Goal: Task Accomplishment & Management: Use online tool/utility

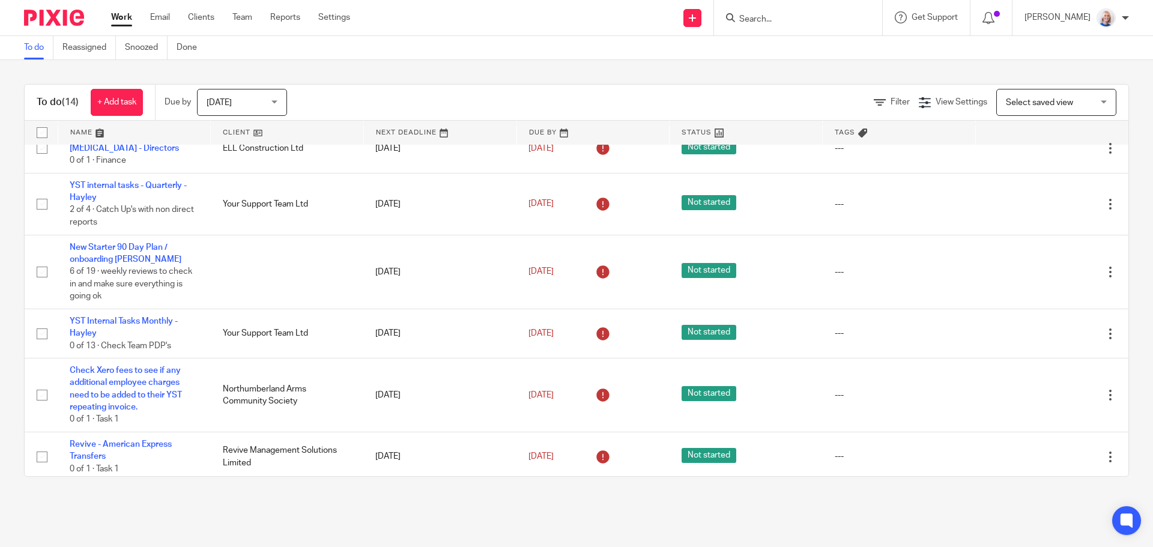
scroll to position [240, 0]
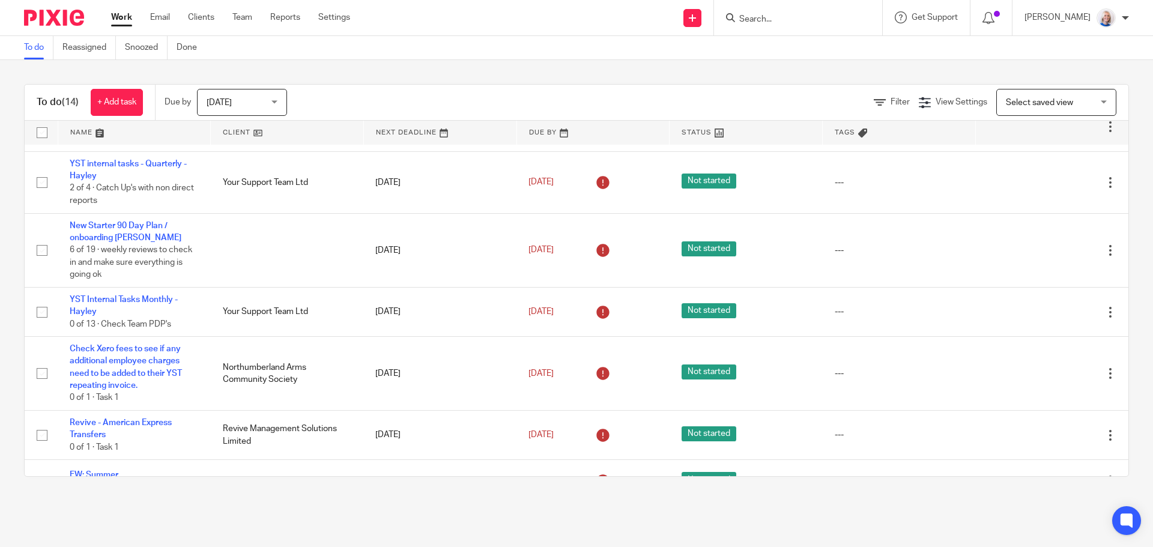
click at [270, 96] on span "Today" at bounding box center [239, 101] width 64 height 25
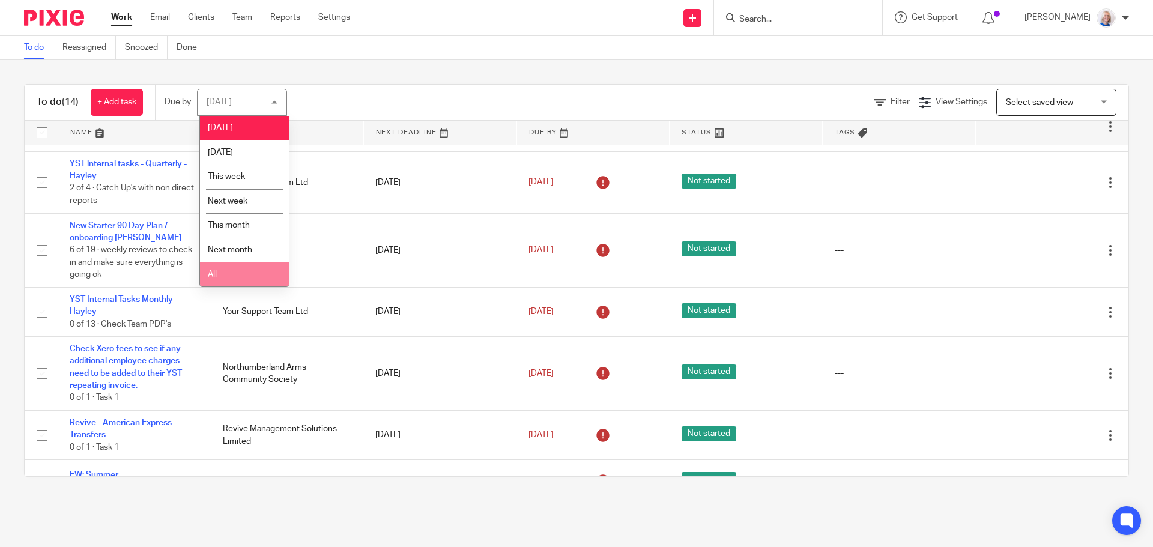
click at [239, 280] on li "All" at bounding box center [244, 274] width 89 height 25
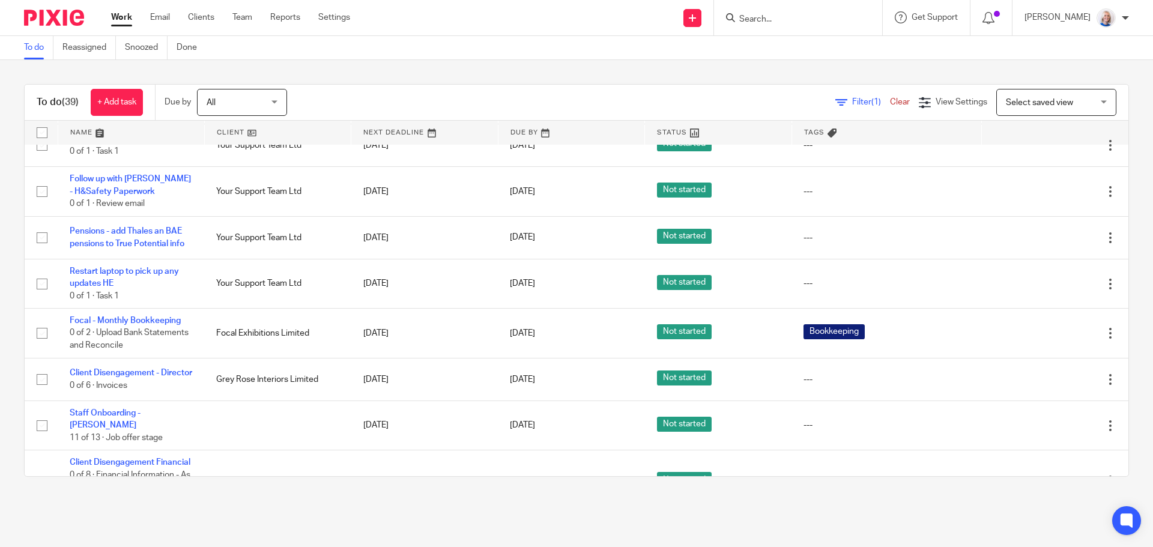
scroll to position [1261, 0]
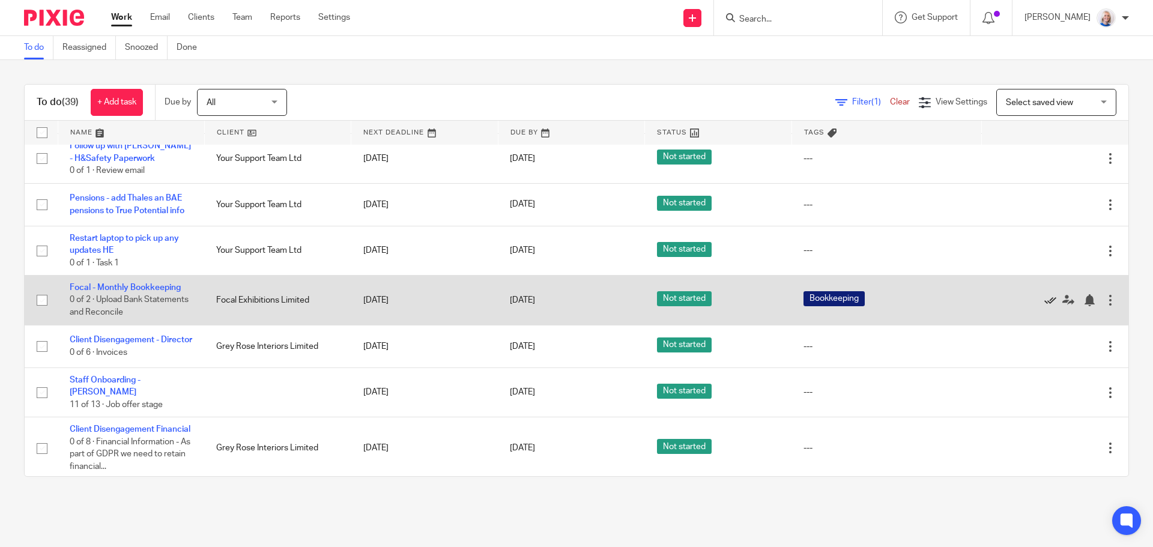
click at [1044, 306] on icon at bounding box center [1050, 300] width 12 height 12
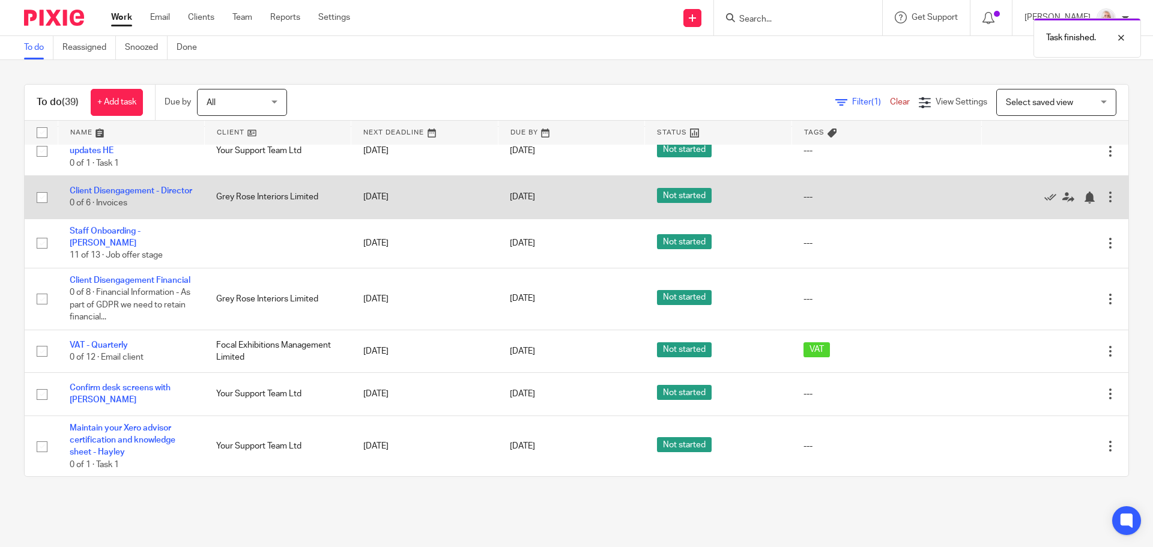
scroll to position [1381, 0]
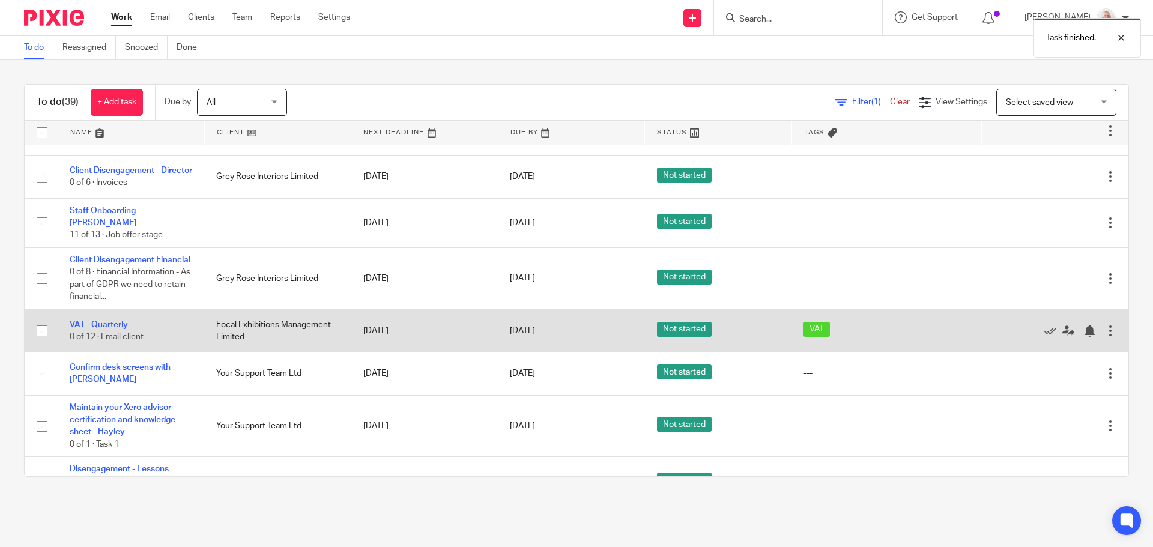
click at [109, 329] on link "VAT - Quarterly" at bounding box center [99, 325] width 58 height 8
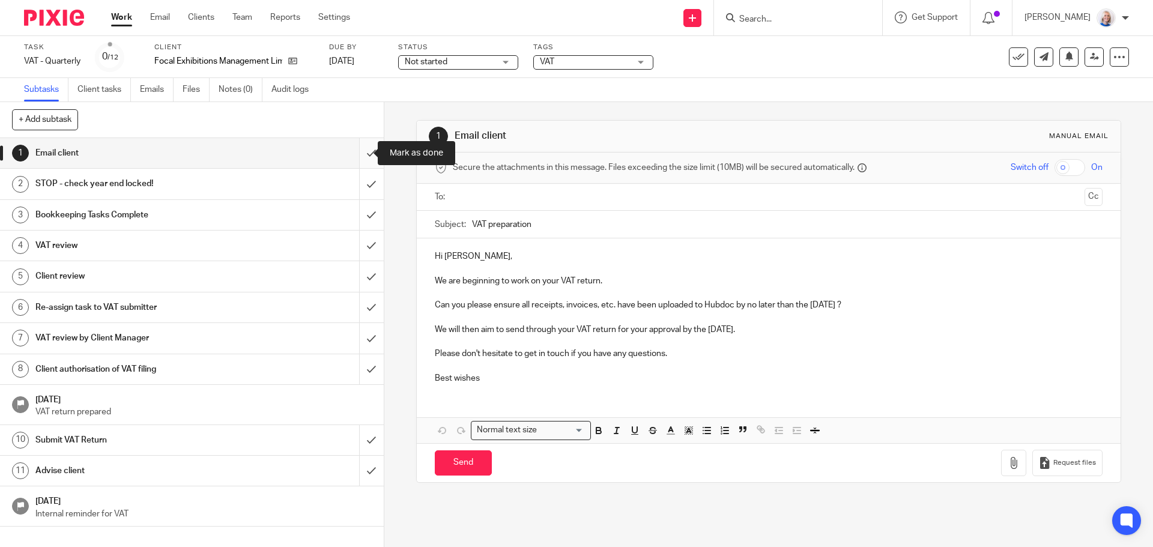
click at [353, 153] on input "submit" at bounding box center [192, 153] width 384 height 30
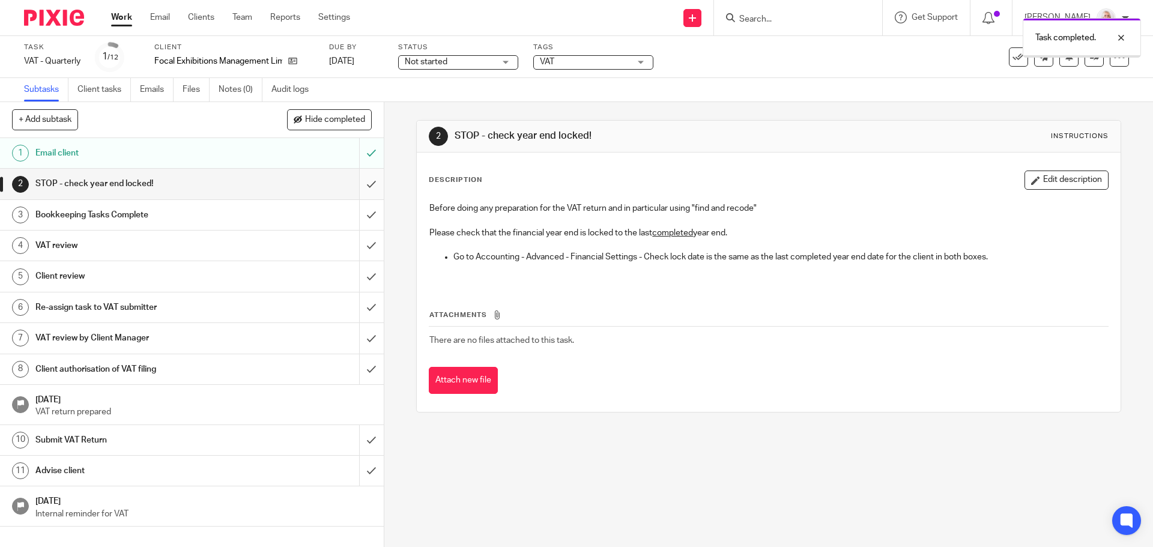
click at [363, 186] on input "submit" at bounding box center [192, 184] width 384 height 30
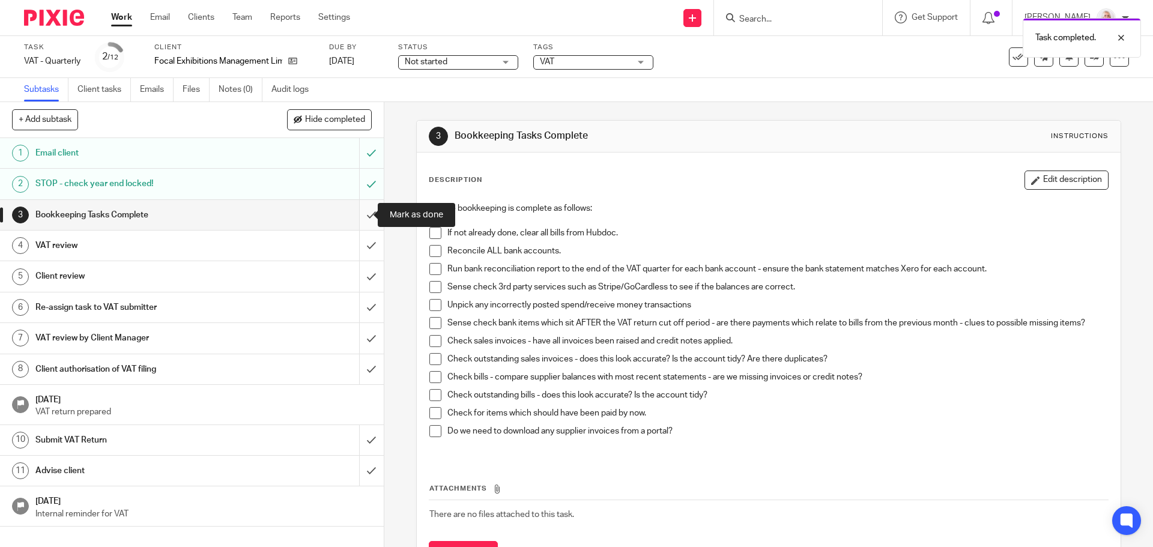
click at [363, 219] on input "submit" at bounding box center [192, 215] width 384 height 30
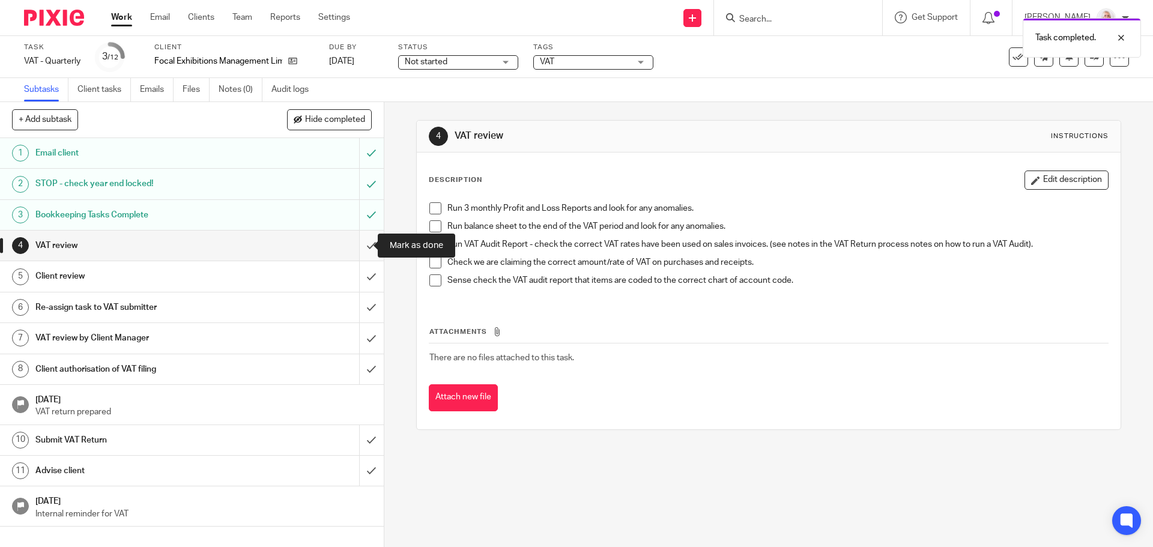
click at [357, 249] on input "submit" at bounding box center [192, 246] width 384 height 30
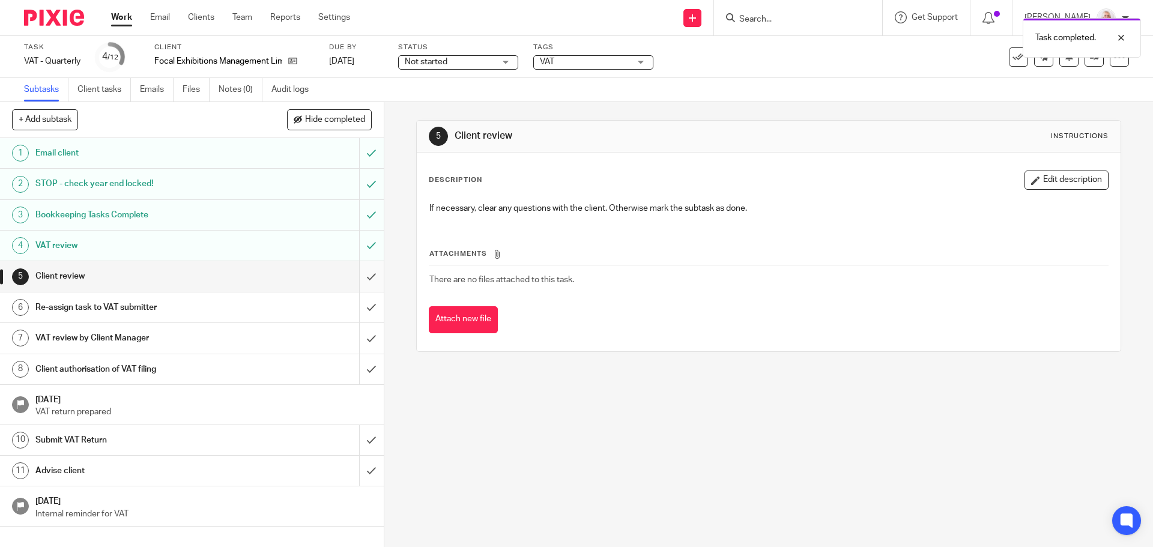
click at [353, 274] on input "submit" at bounding box center [192, 276] width 384 height 30
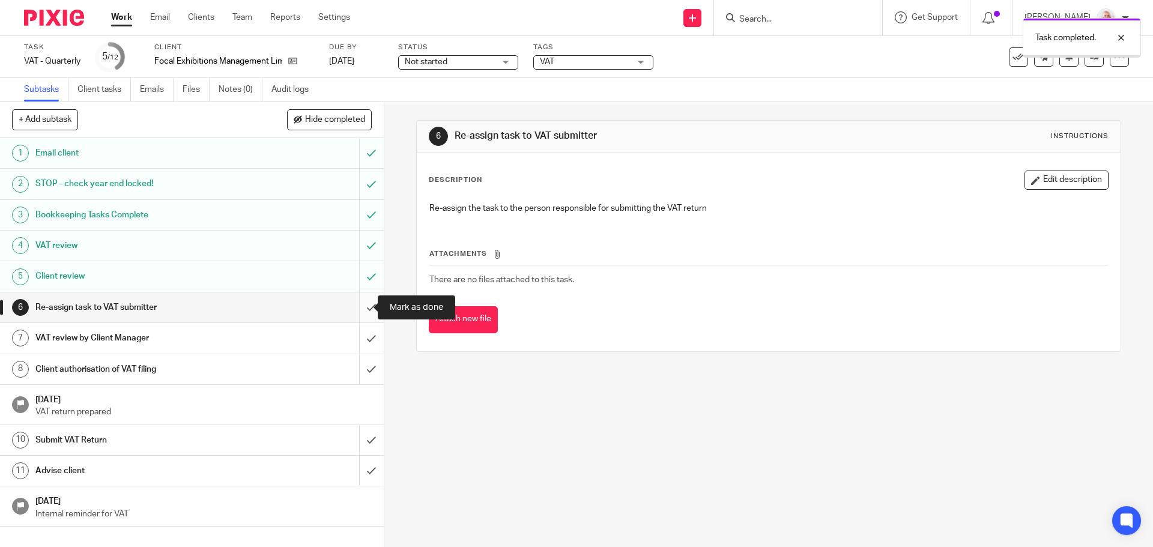
click at [355, 301] on input "submit" at bounding box center [192, 307] width 384 height 30
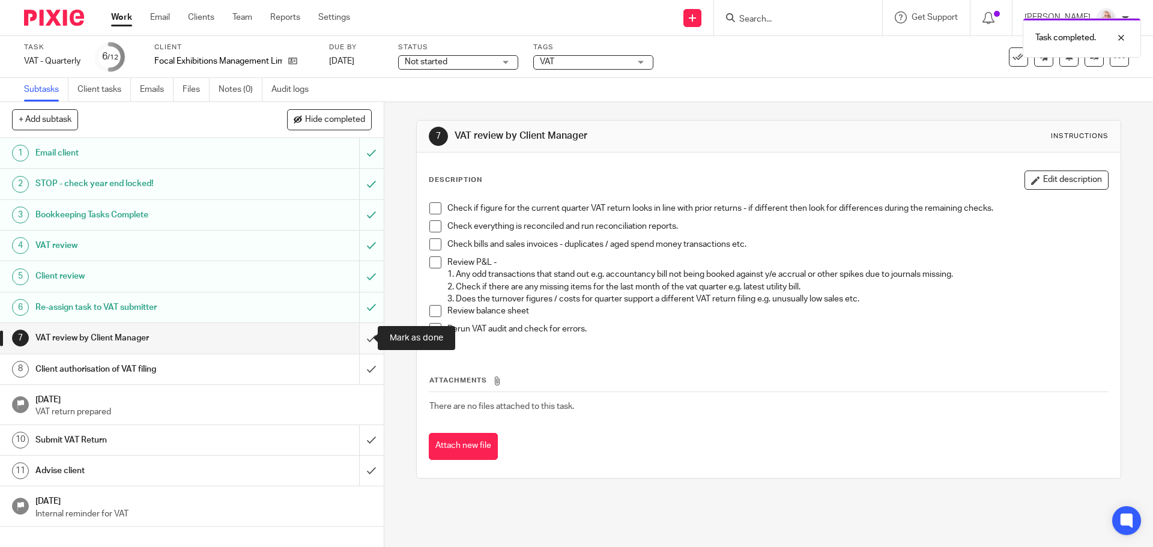
click at [362, 339] on input "submit" at bounding box center [192, 338] width 384 height 30
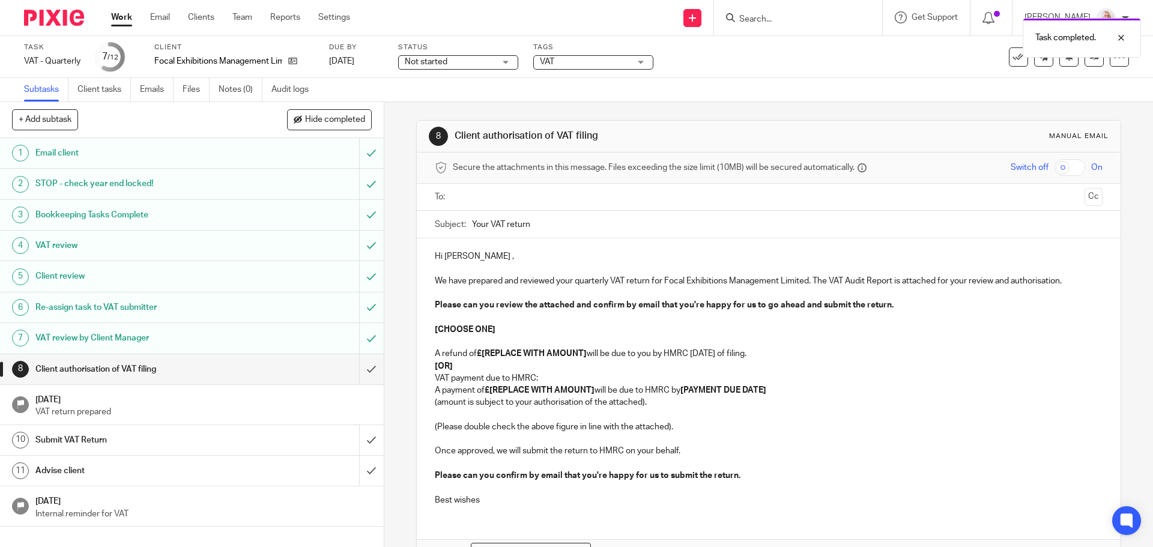
click at [476, 205] on ul at bounding box center [769, 197] width 630 height 20
click at [473, 198] on input "text" at bounding box center [768, 197] width 622 height 14
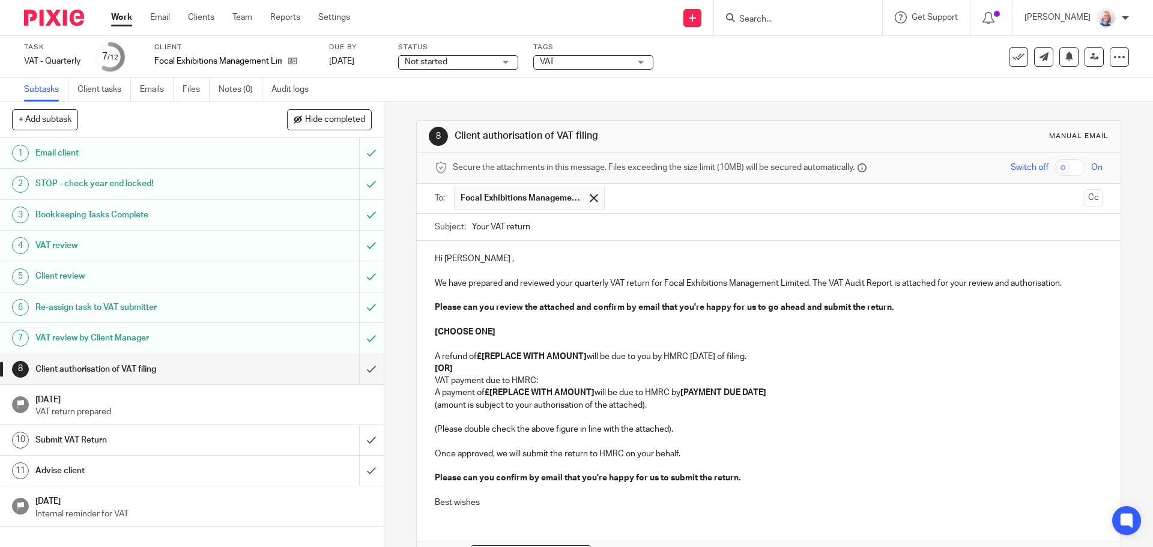
click at [449, 330] on strong "[CHOOSE ONE]" at bounding box center [465, 332] width 61 height 8
drag, startPoint x: 429, startPoint y: 331, endPoint x: 497, endPoint y: 366, distance: 76.0
click at [497, 366] on div "Hi Tracy , We have prepared and reviewed your quarterly VAT return for Focal Ex…" at bounding box center [768, 379] width 703 height 277
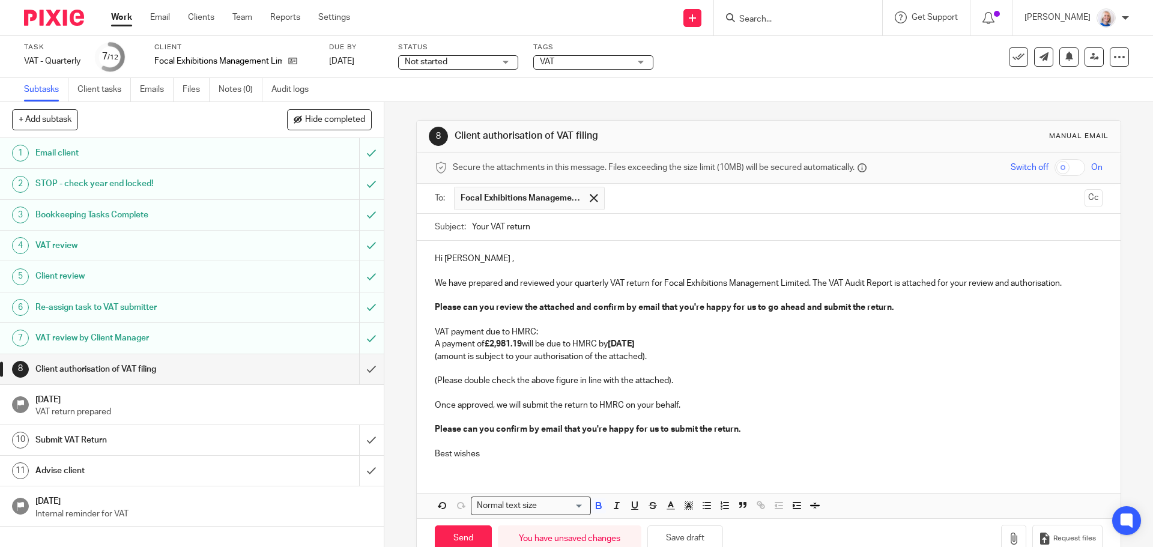
scroll to position [29, 0]
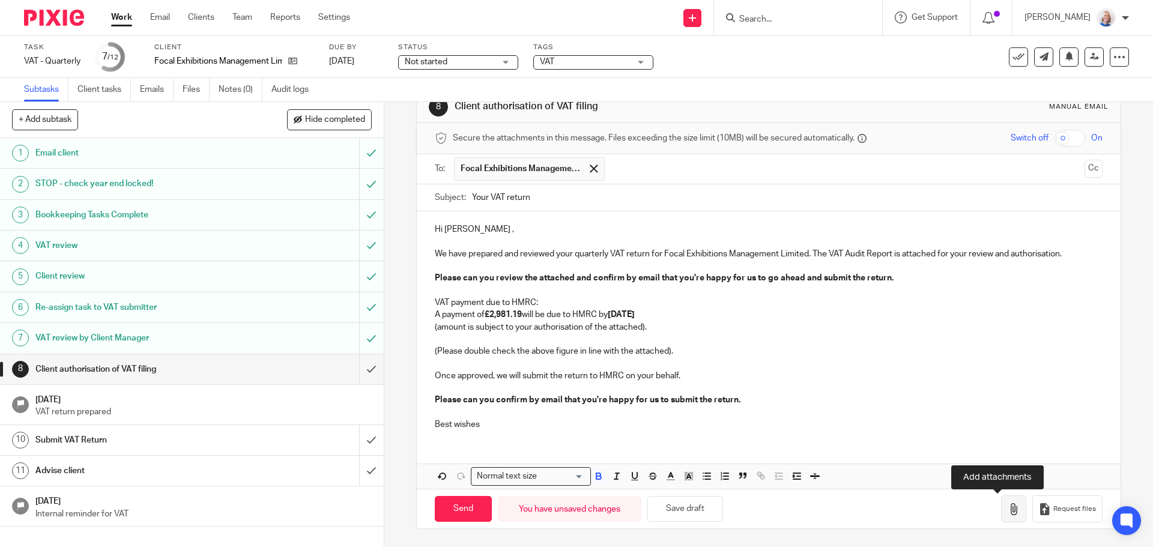
click at [1007, 510] on icon "button" at bounding box center [1013, 509] width 12 height 12
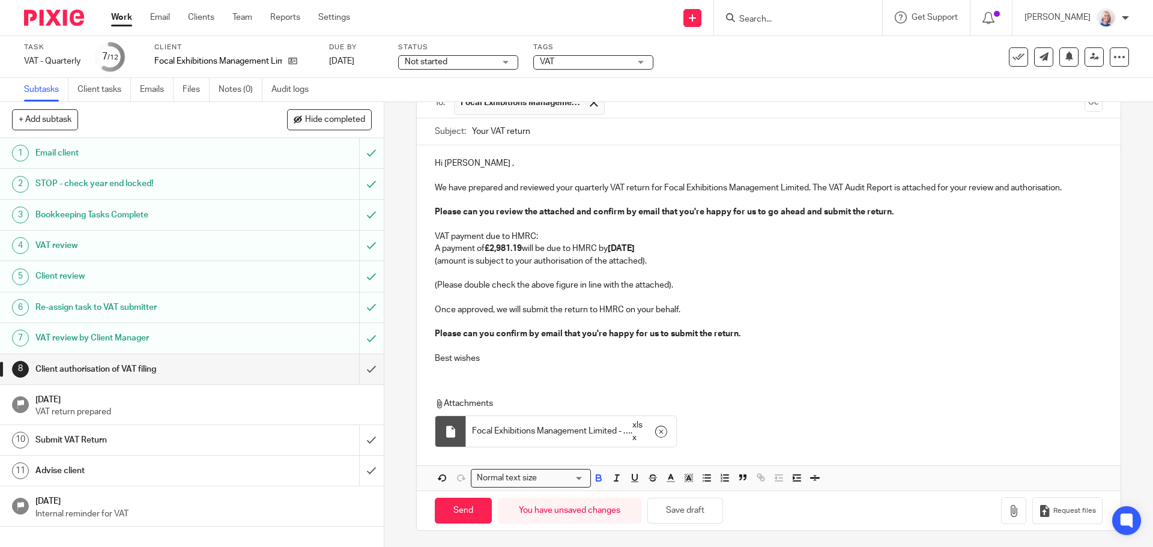
scroll to position [97, 0]
click at [466, 506] on input "Send" at bounding box center [463, 509] width 57 height 26
type input "Sent"
